Goal: Find contact information: Find contact information

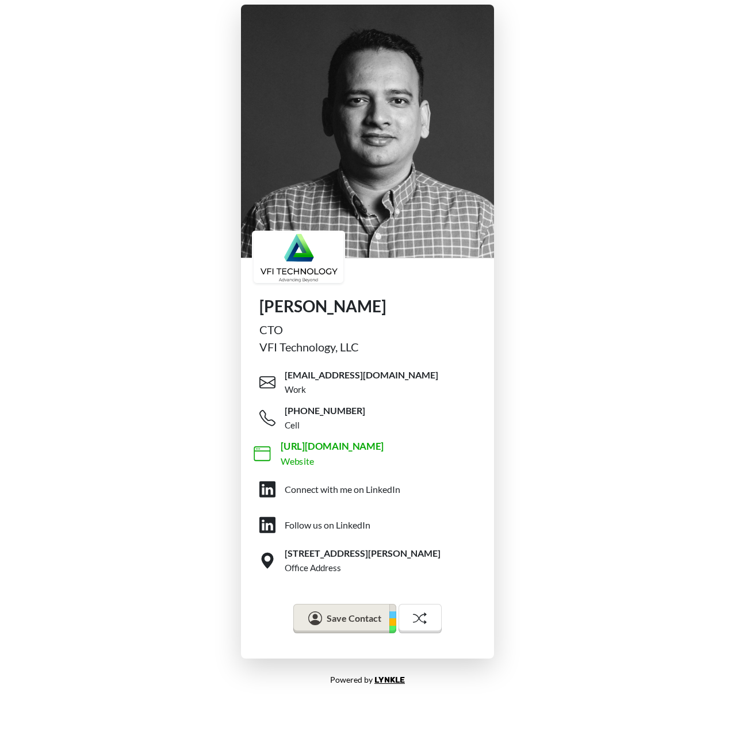
click at [349, 447] on span "https://vfitechnology.com" at bounding box center [333, 447] width 104 height 14
click at [338, 450] on span "https://vfitechnology.com" at bounding box center [333, 447] width 104 height 14
click at [558, 389] on div "Vidy Desai CTO VFI Technology, LLC vdesai@vfitechnology.com Work +1 (816) 382-1…" at bounding box center [367, 331] width 735 height 663
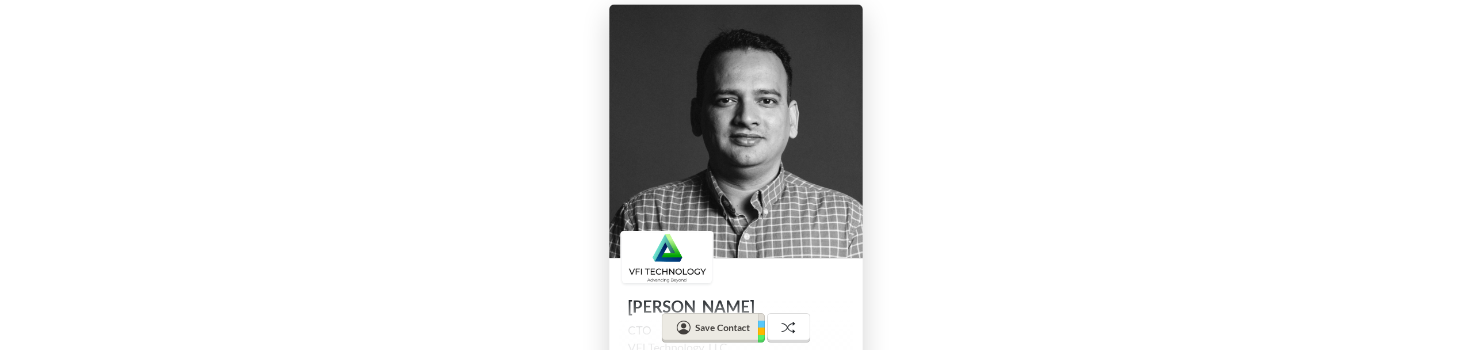
click at [735, 232] on div "Vidy Desai CTO VFI Technology, LLC vdesai@vfitechnology.com Work +1 (816) 382-1…" at bounding box center [736, 331] width 1472 height 663
click at [735, 240] on div "Vidy Desai CTO VFI Technology, LLC vdesai@vfitechnology.com Work +1 (816) 382-1…" at bounding box center [736, 331] width 1472 height 663
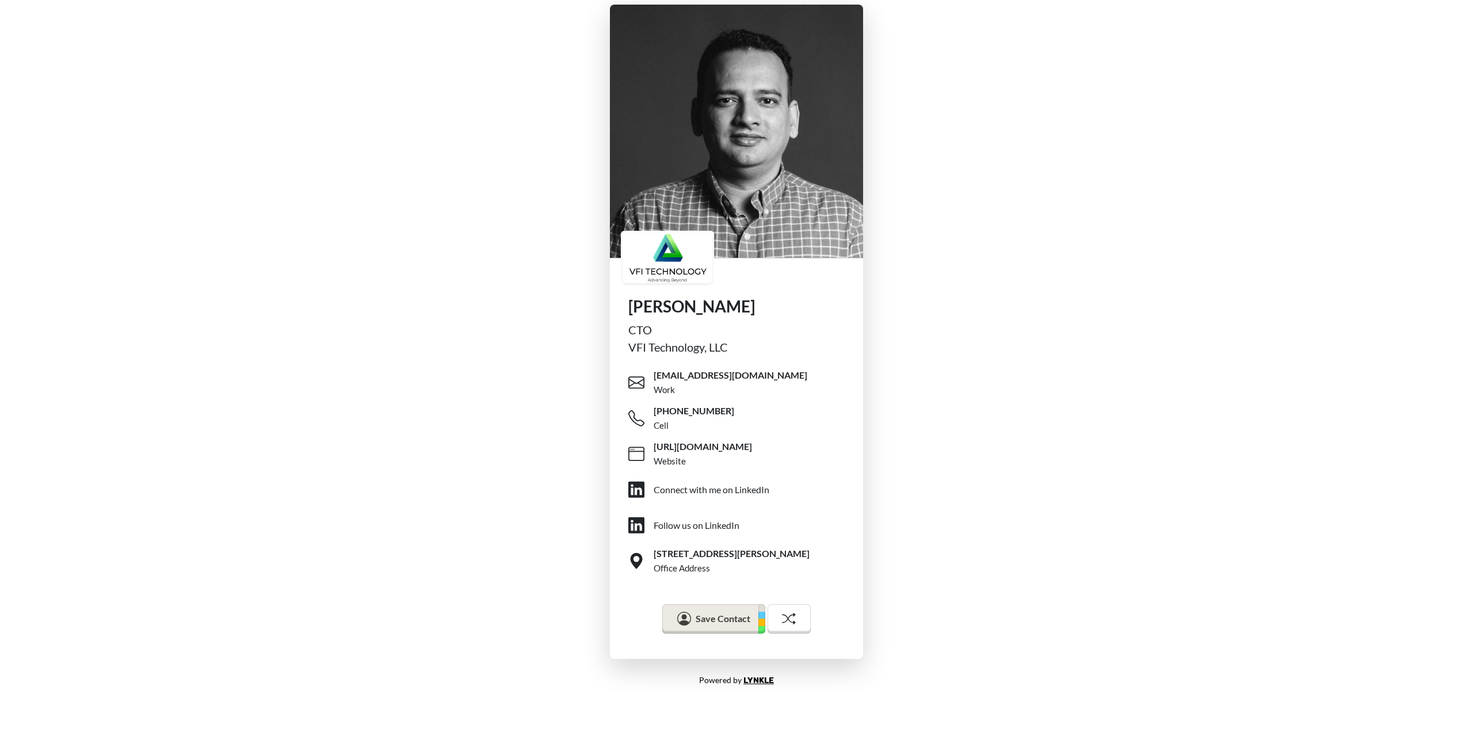
click at [369, 124] on div "Vidy Desai CTO VFI Technology, LLC vdesai@vfitechnology.com Work +1 (816) 382-1…" at bounding box center [736, 331] width 1473 height 663
